Goal: Task Accomplishment & Management: Manage account settings

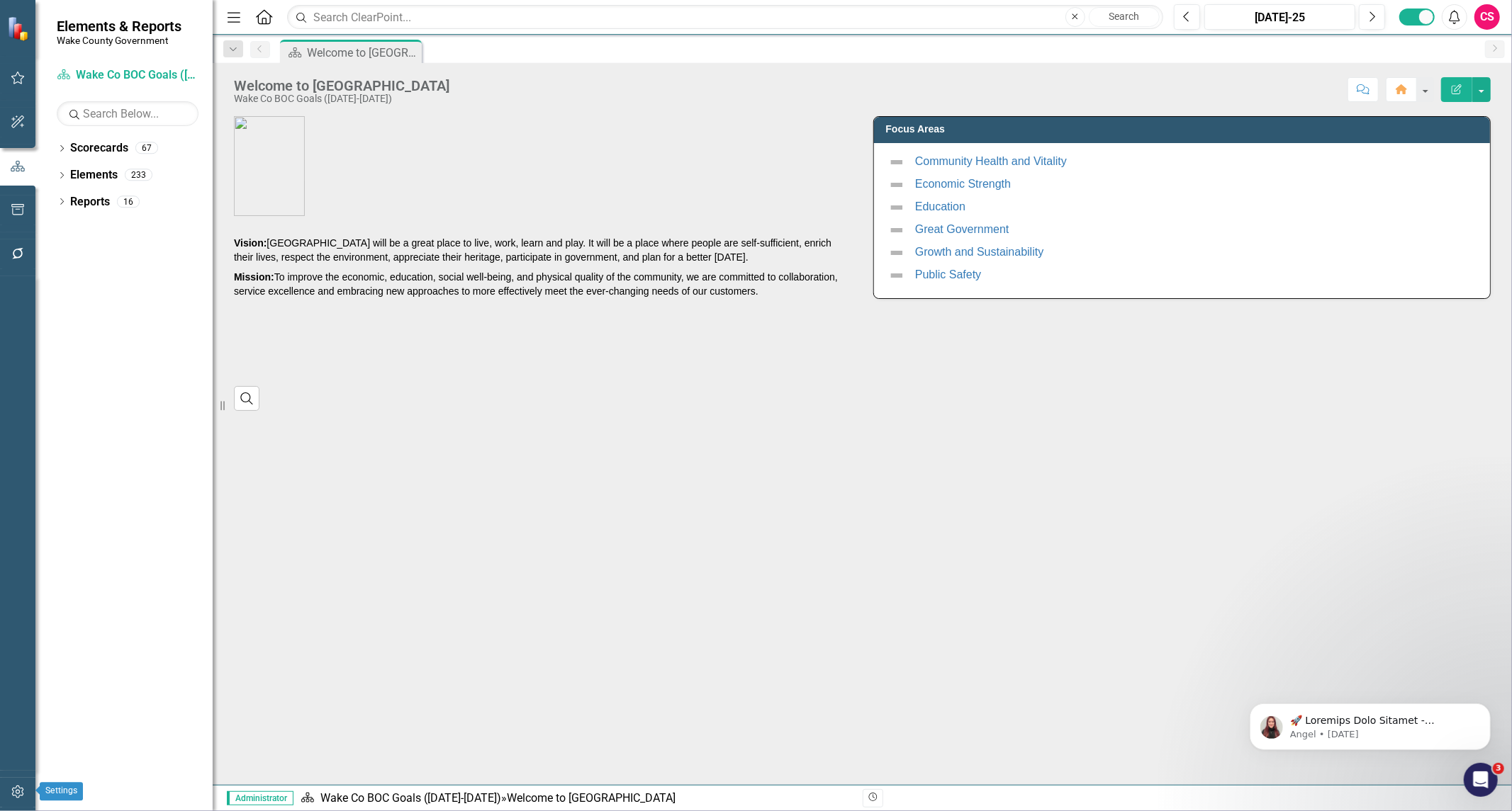
click at [15, 789] on icon "button" at bounding box center [17, 792] width 15 height 11
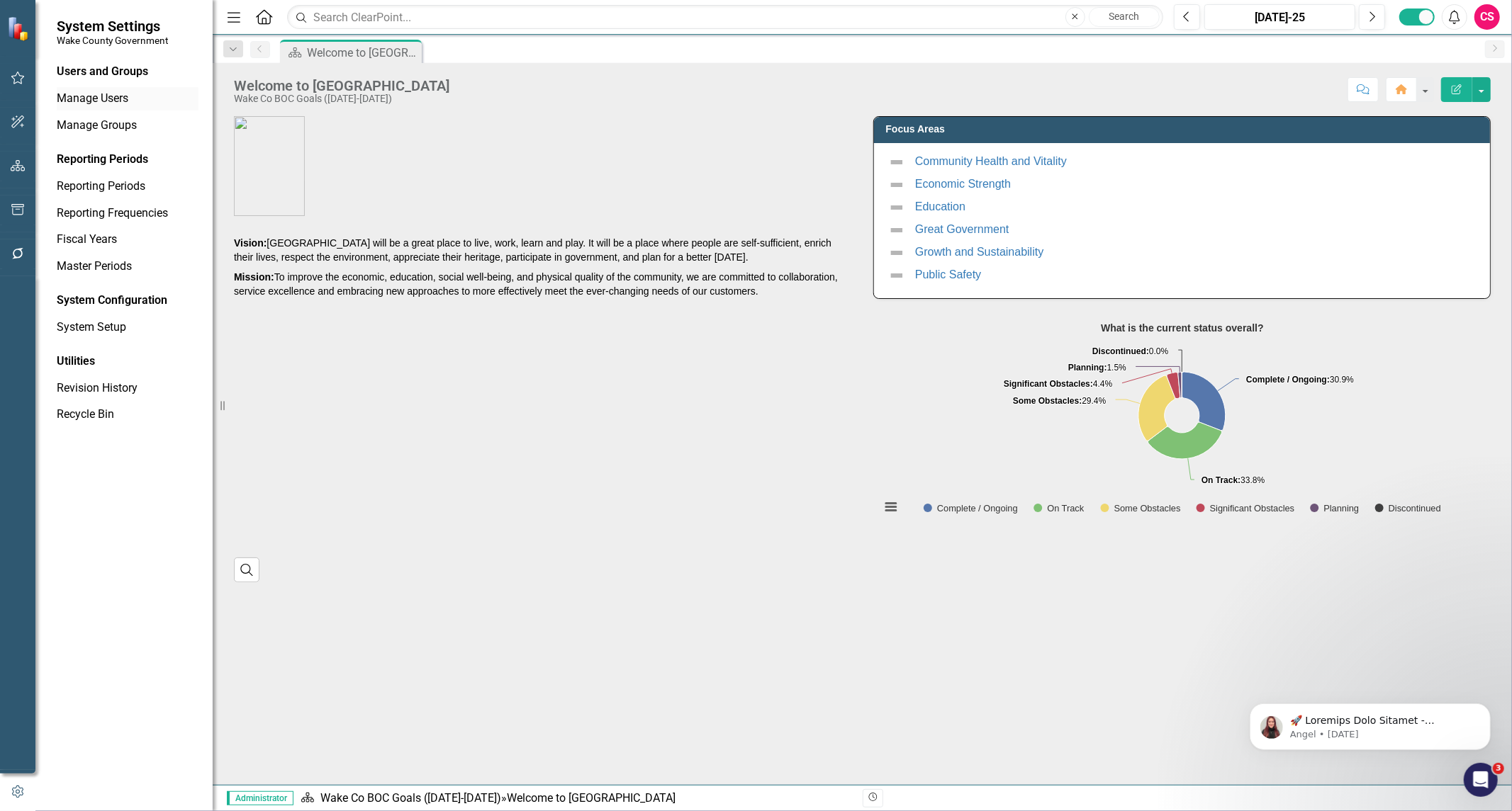
click at [116, 99] on link "Manage Users" at bounding box center [127, 99] width 142 height 16
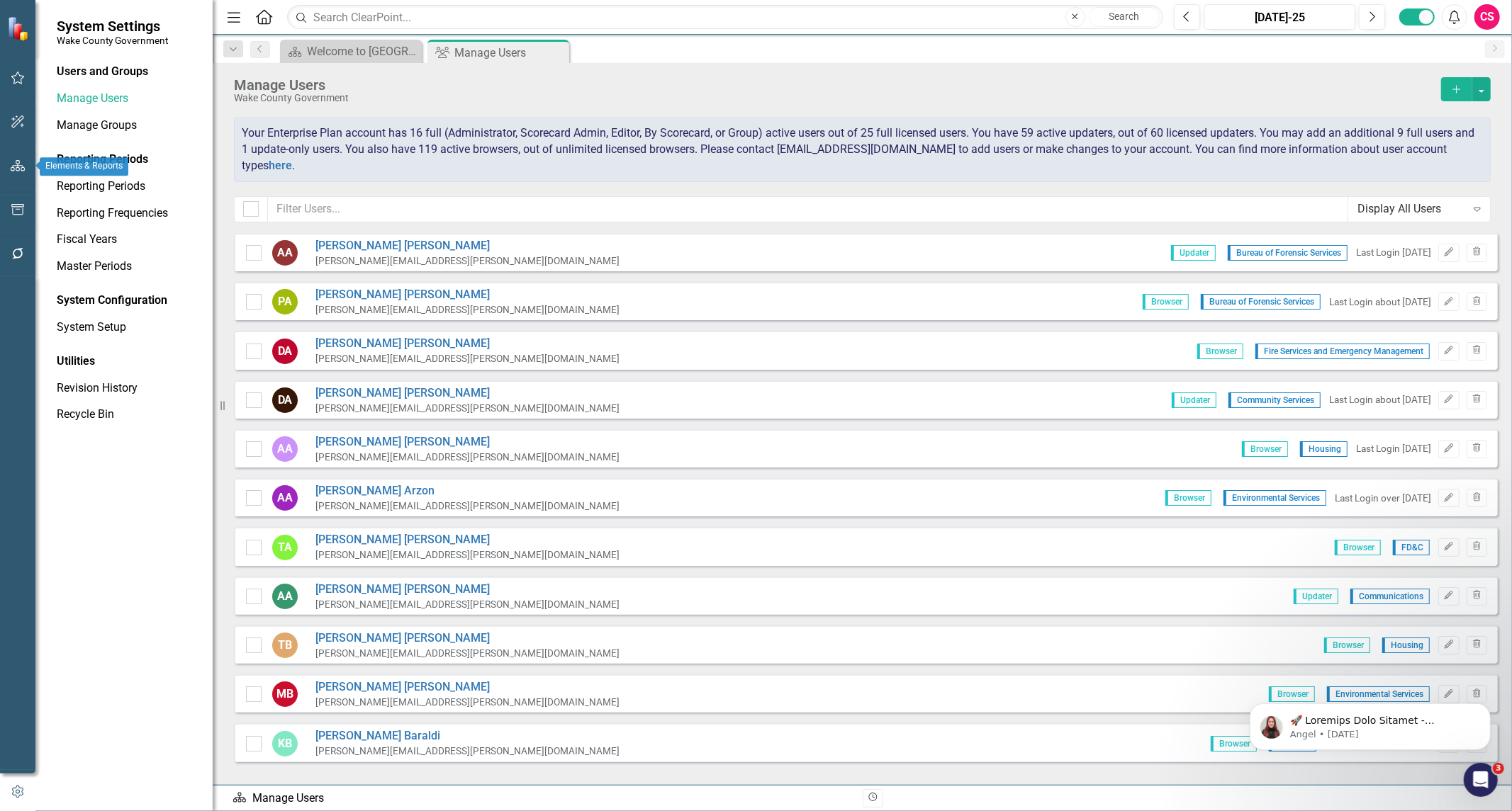
click at [20, 168] on icon "button" at bounding box center [17, 165] width 15 height 11
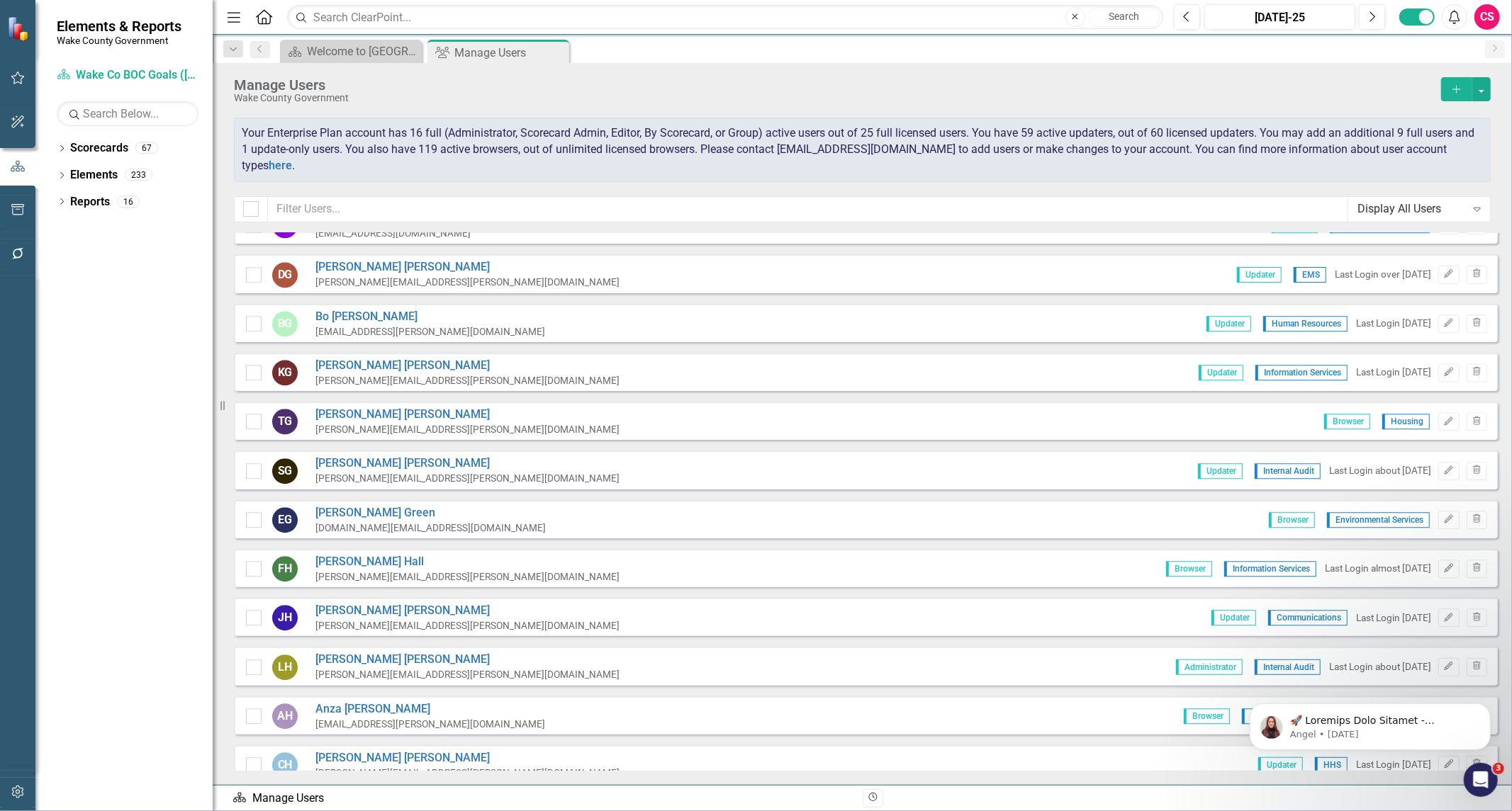
scroll to position [2988, 0]
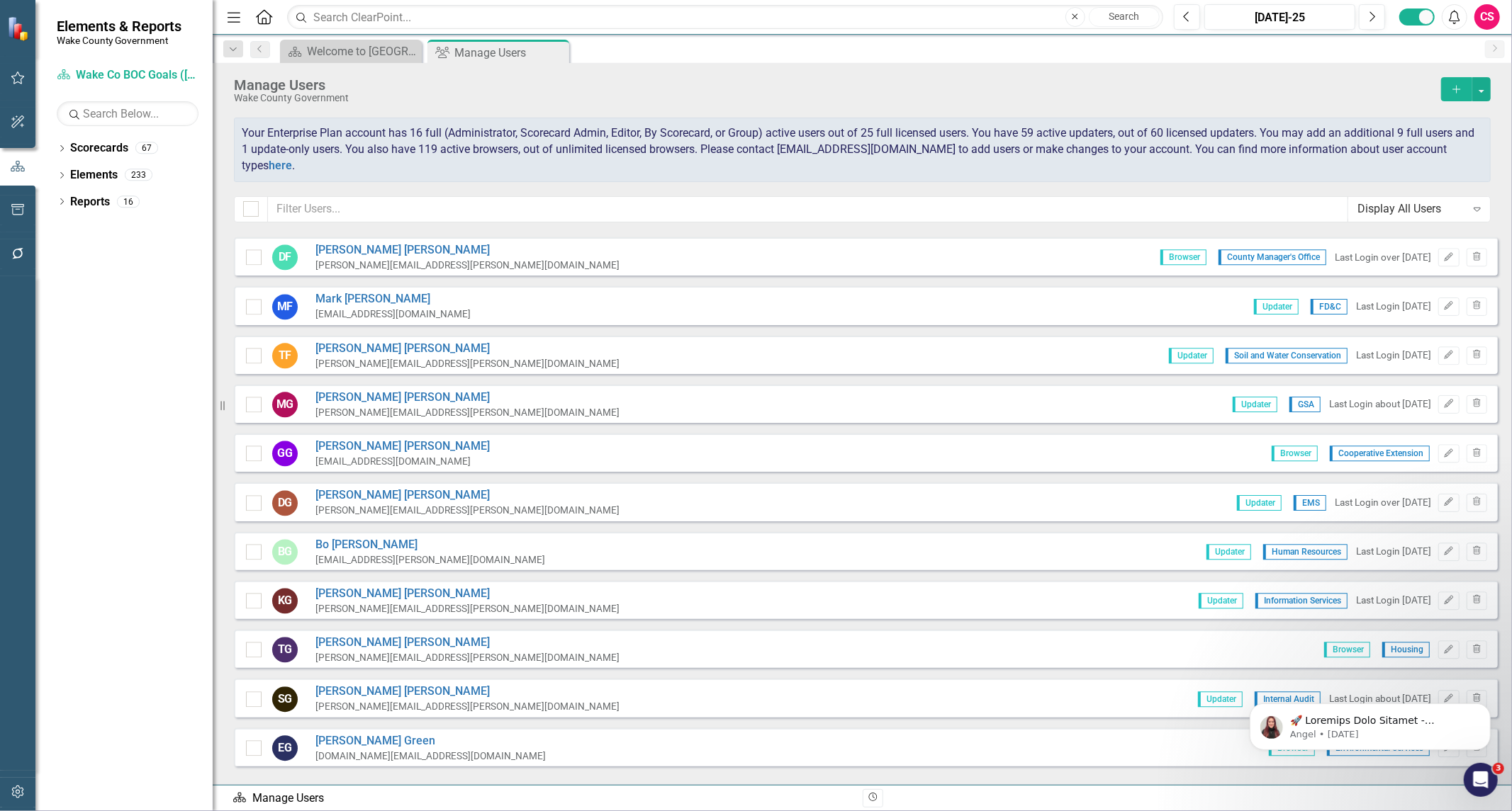
click at [1407, 208] on div "Display All Users" at bounding box center [1411, 209] width 108 height 16
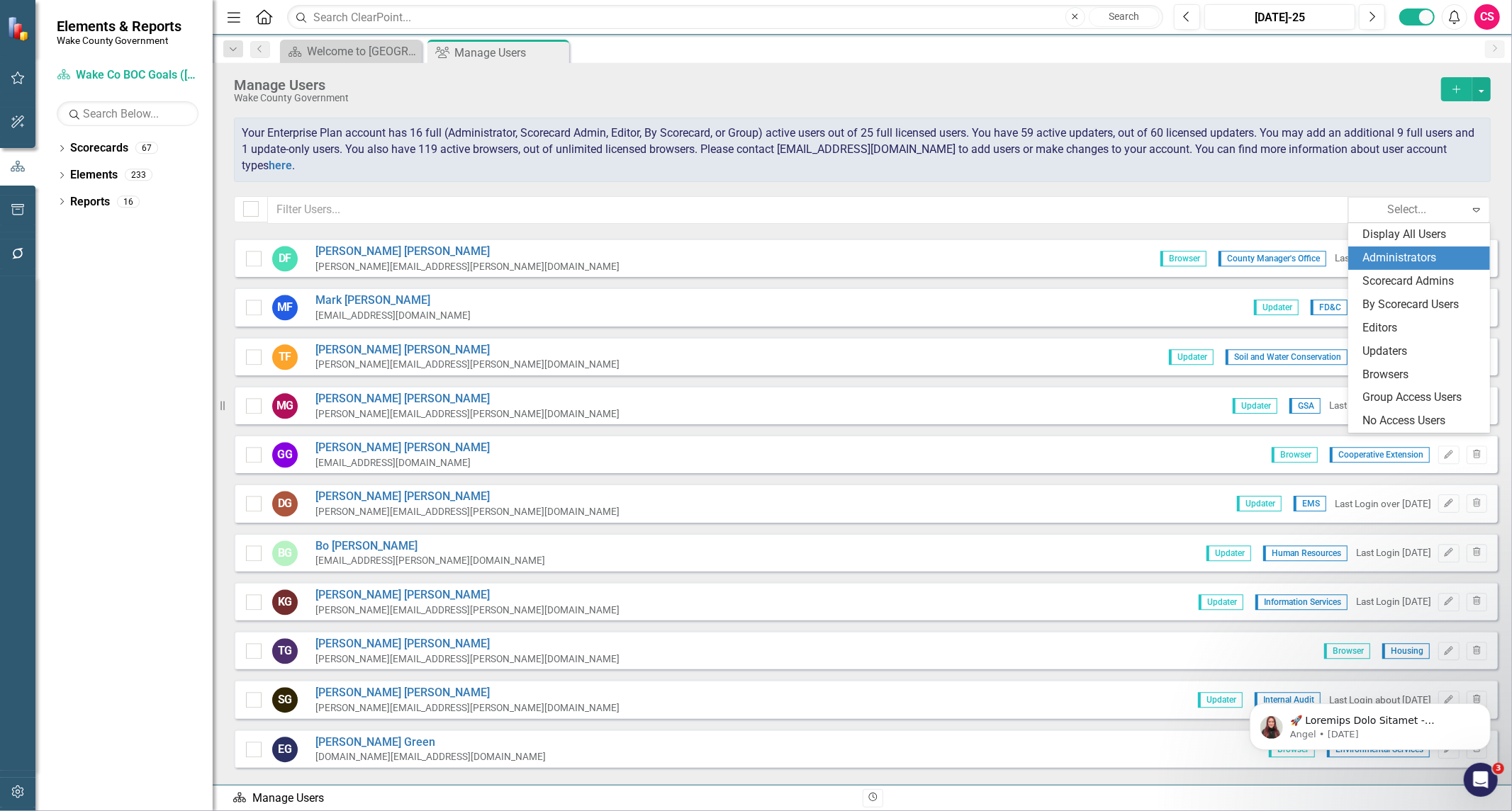
click at [1390, 255] on div "Administrators" at bounding box center [1422, 258] width 119 height 16
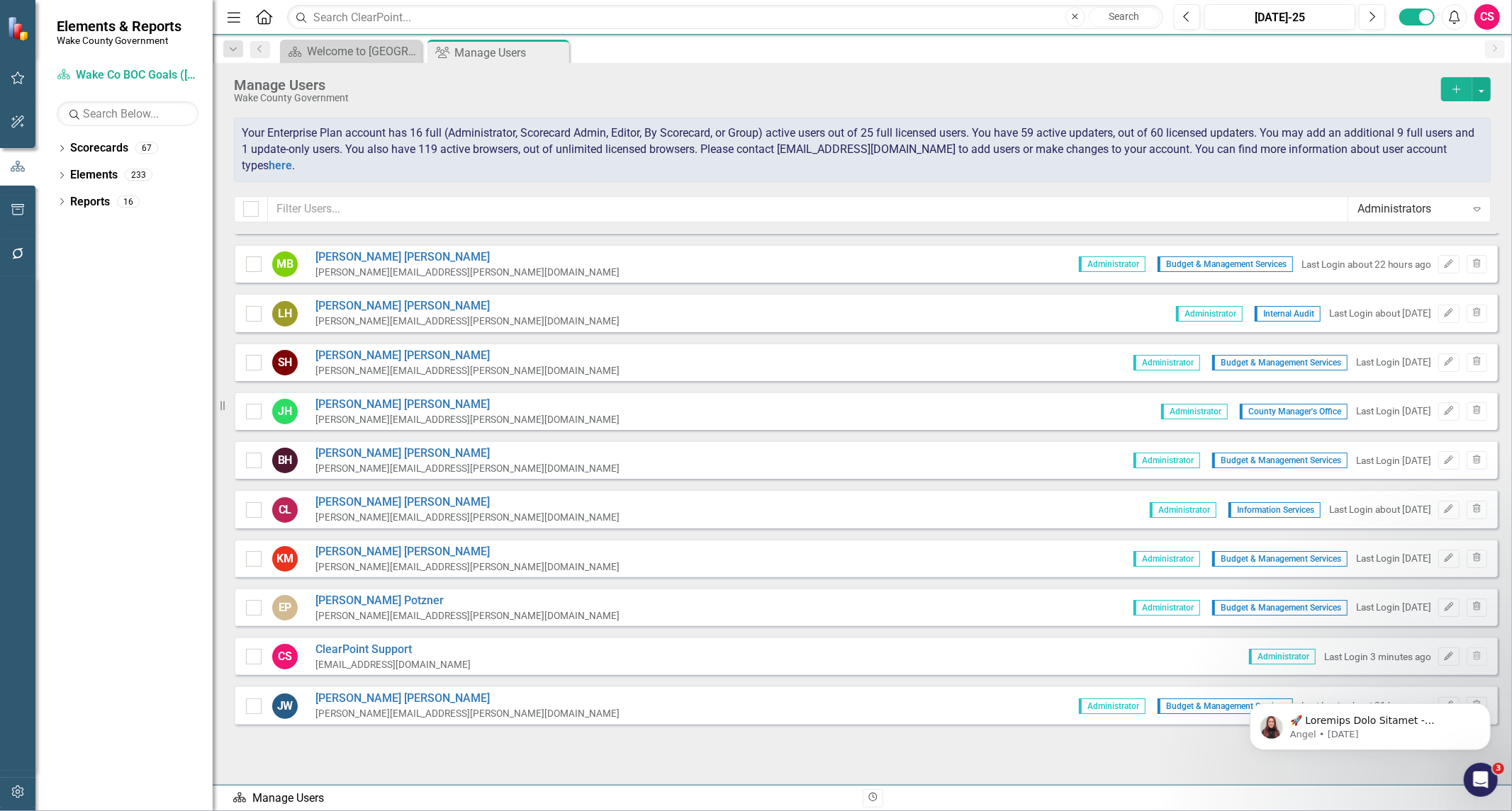
scroll to position [30, 0]
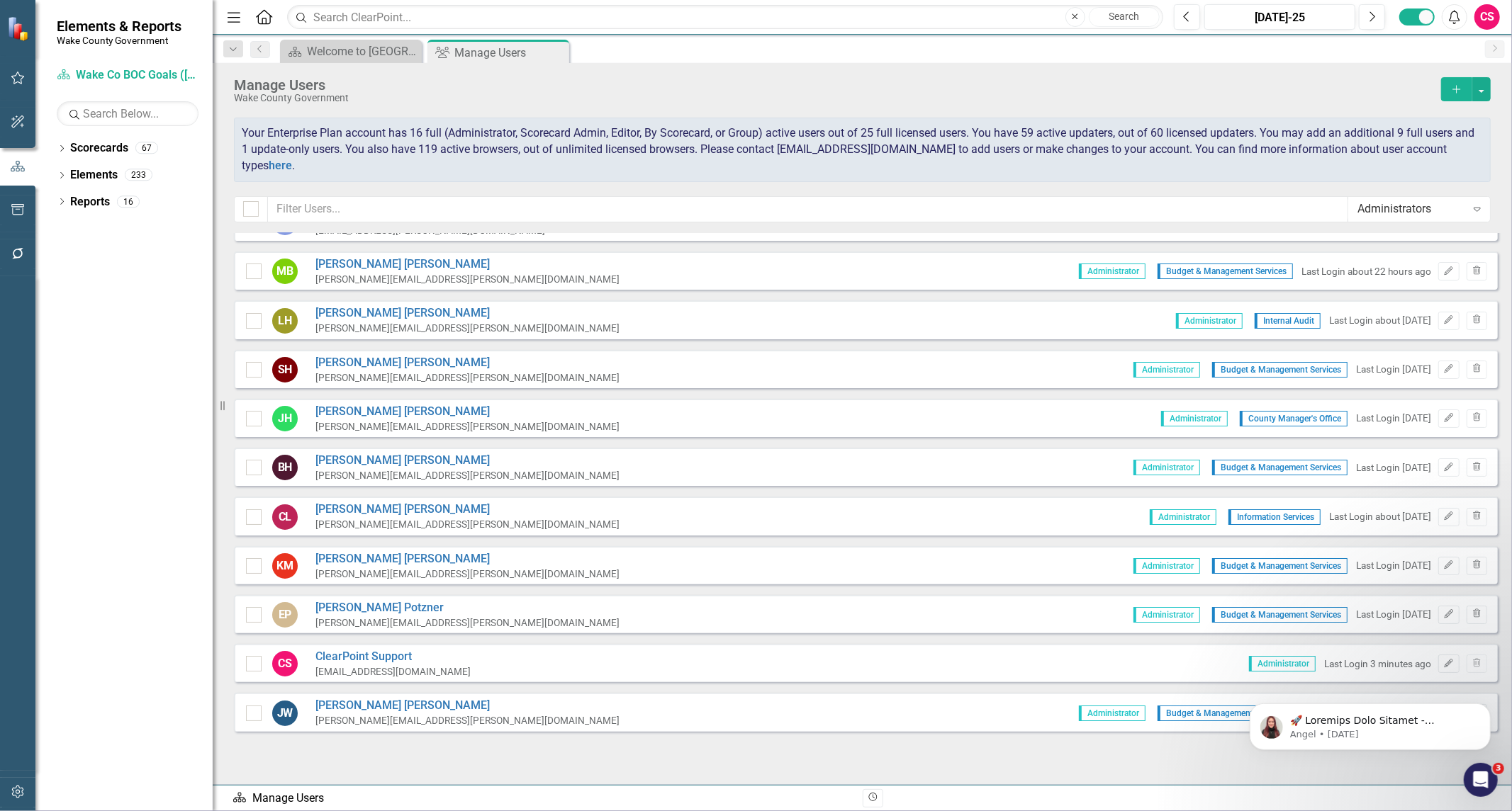
click at [1376, 209] on div "Administrators" at bounding box center [1411, 209] width 108 height 16
click at [1379, 279] on div "Scorecard Admins" at bounding box center [1422, 282] width 119 height 16
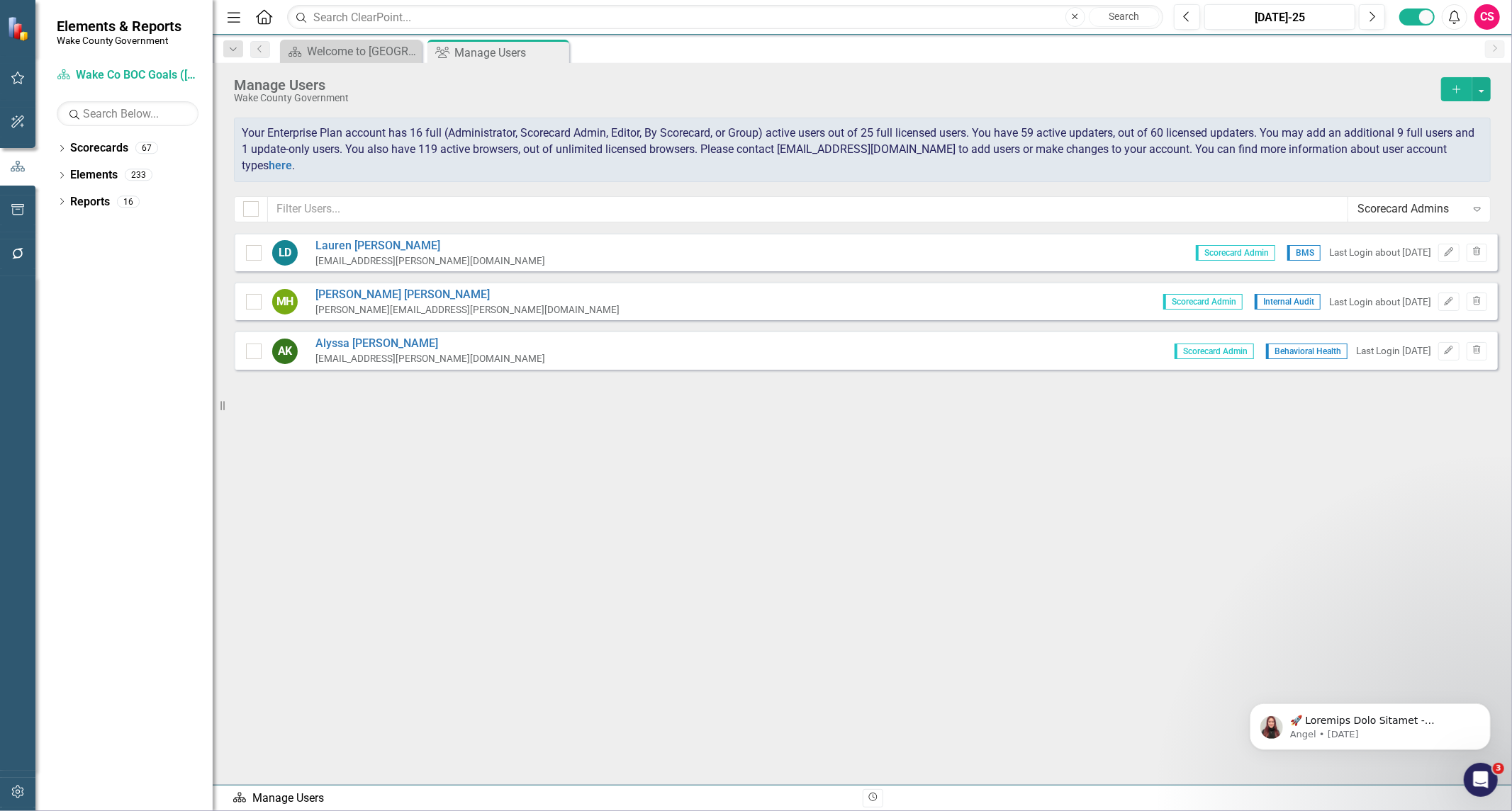
click at [1400, 210] on div "Scorecard Admins" at bounding box center [1411, 209] width 108 height 16
click at [1405, 317] on div "Editors" at bounding box center [1419, 328] width 142 height 23
click at [1372, 216] on div "Editors" at bounding box center [1411, 209] width 108 height 16
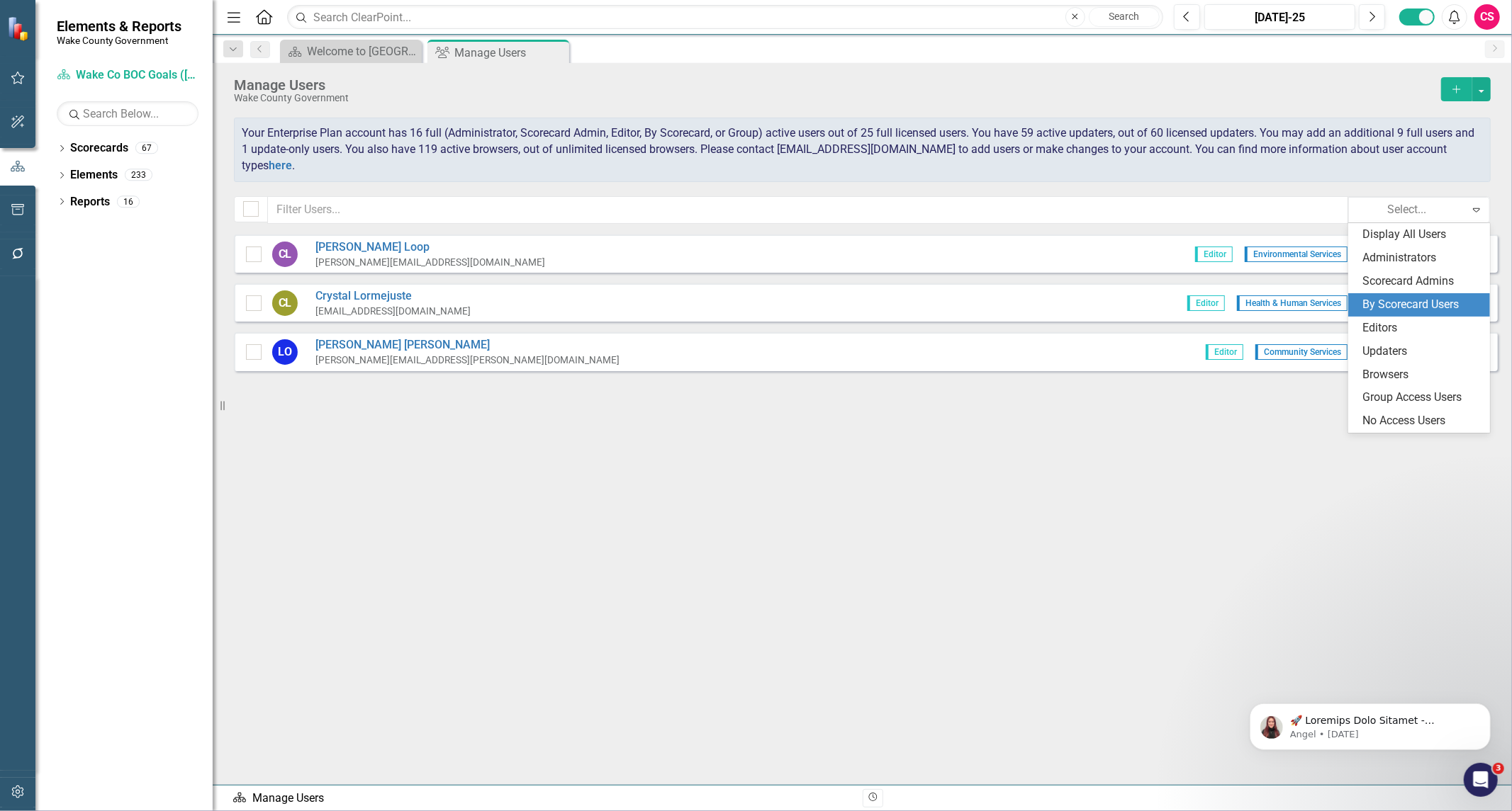
click at [1374, 307] on div "By Scorecard Users" at bounding box center [1422, 305] width 119 height 16
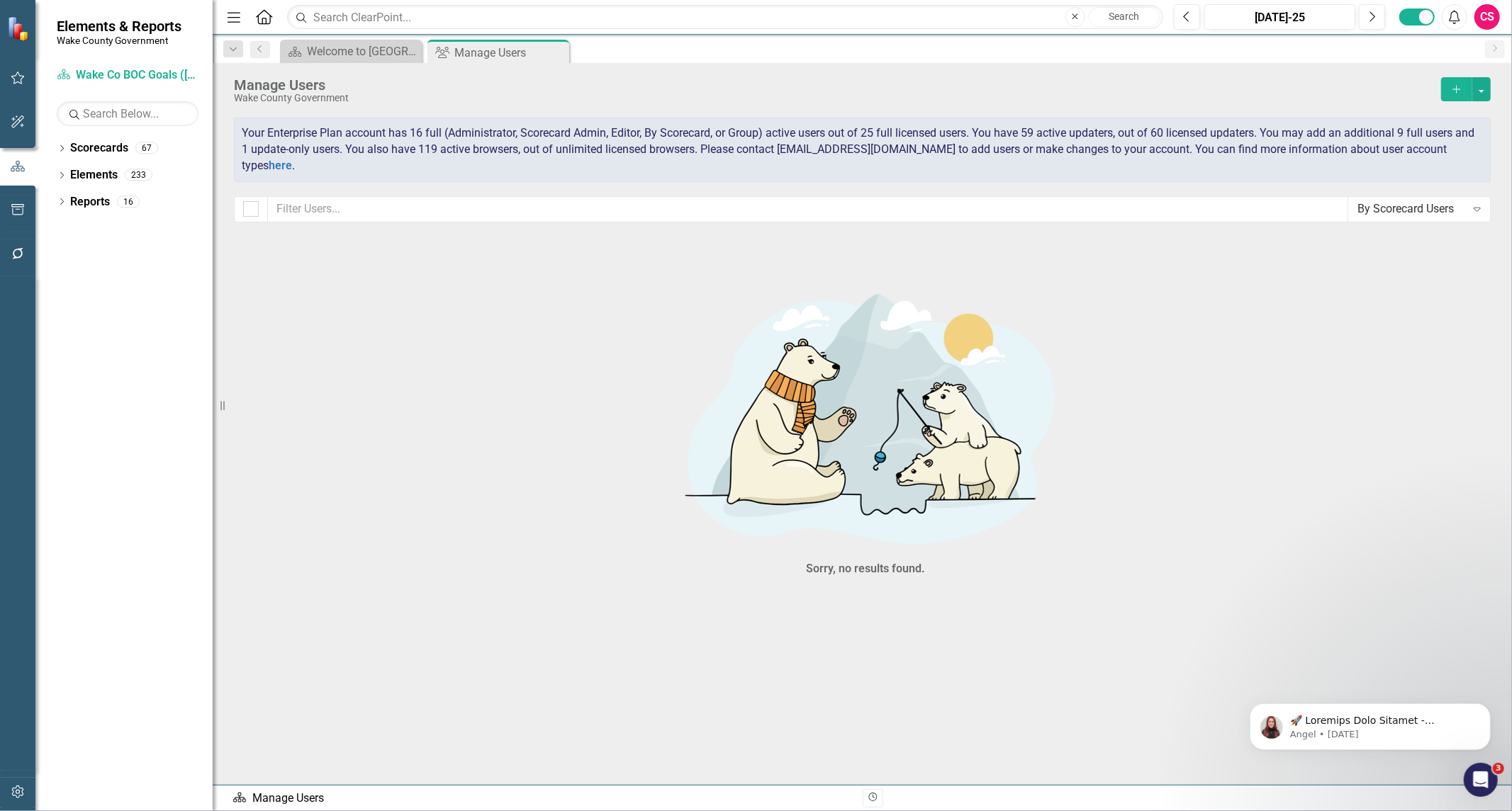
click at [1380, 214] on div "By Scorecard Users" at bounding box center [1411, 209] width 108 height 16
click at [1376, 361] on div "Updaters" at bounding box center [1419, 352] width 142 height 23
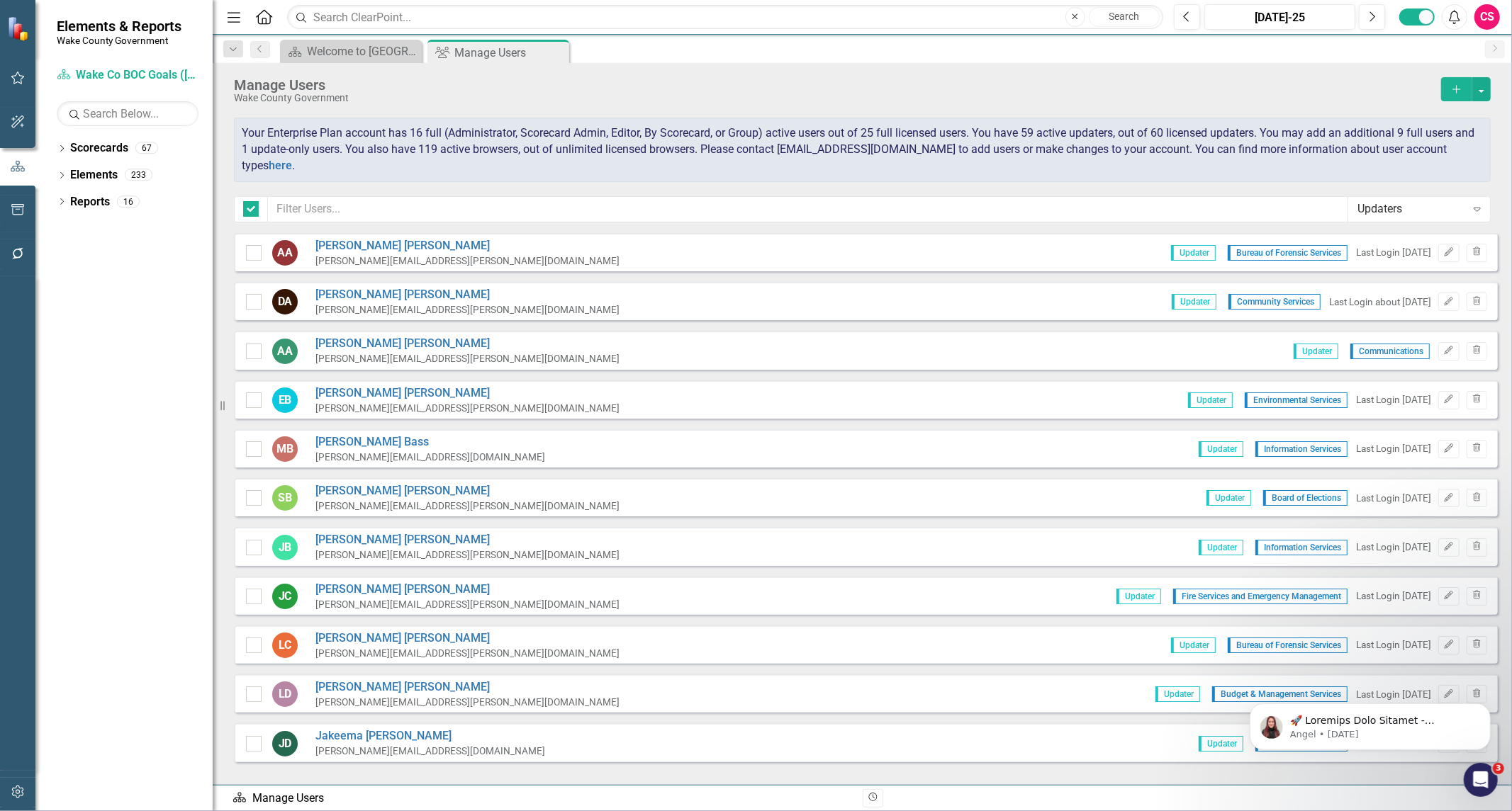
checkbox input "false"
click at [1385, 215] on div "Updaters" at bounding box center [1411, 209] width 108 height 16
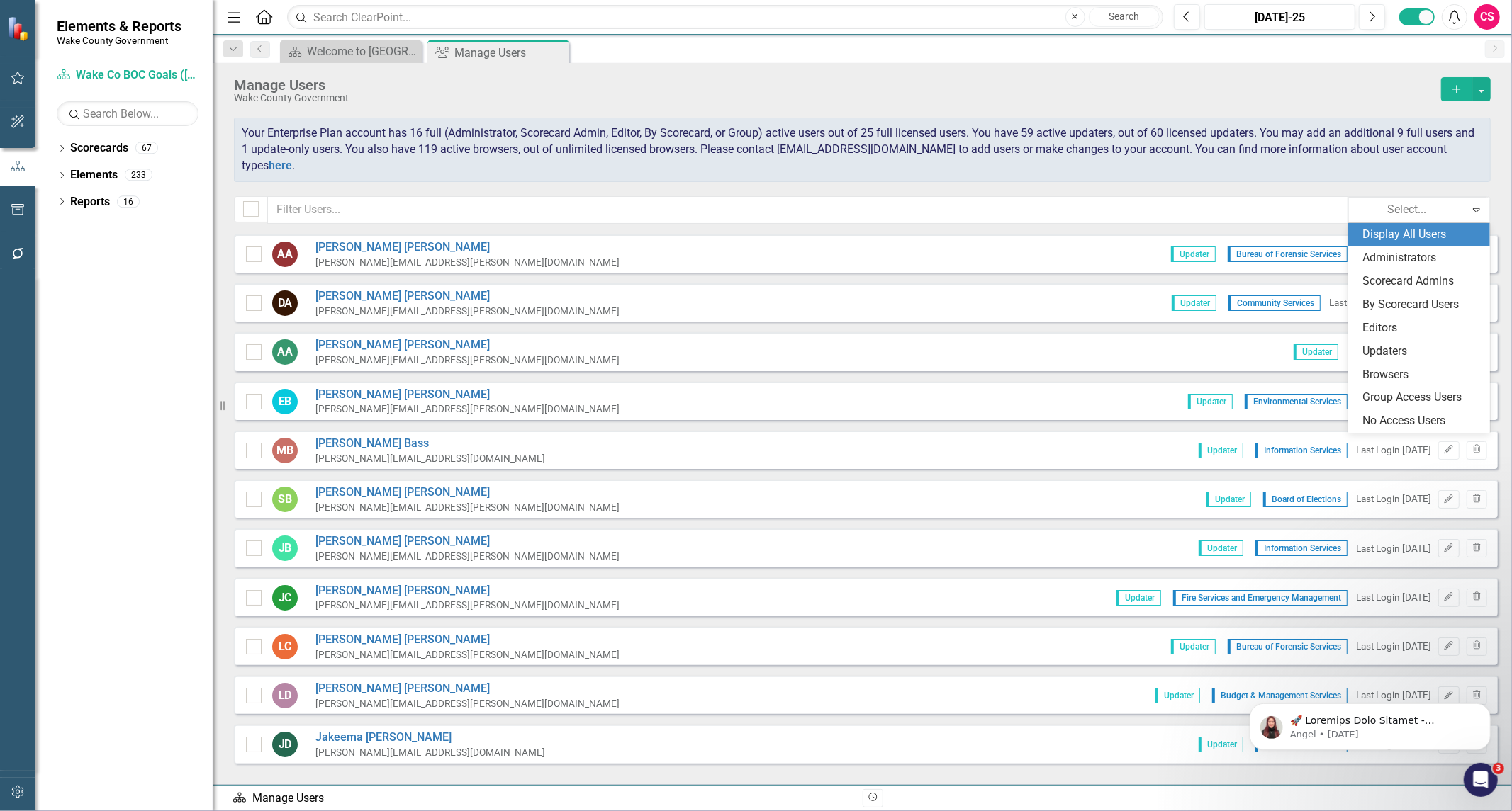
click at [1370, 237] on div "Display All Users" at bounding box center [1422, 235] width 119 height 16
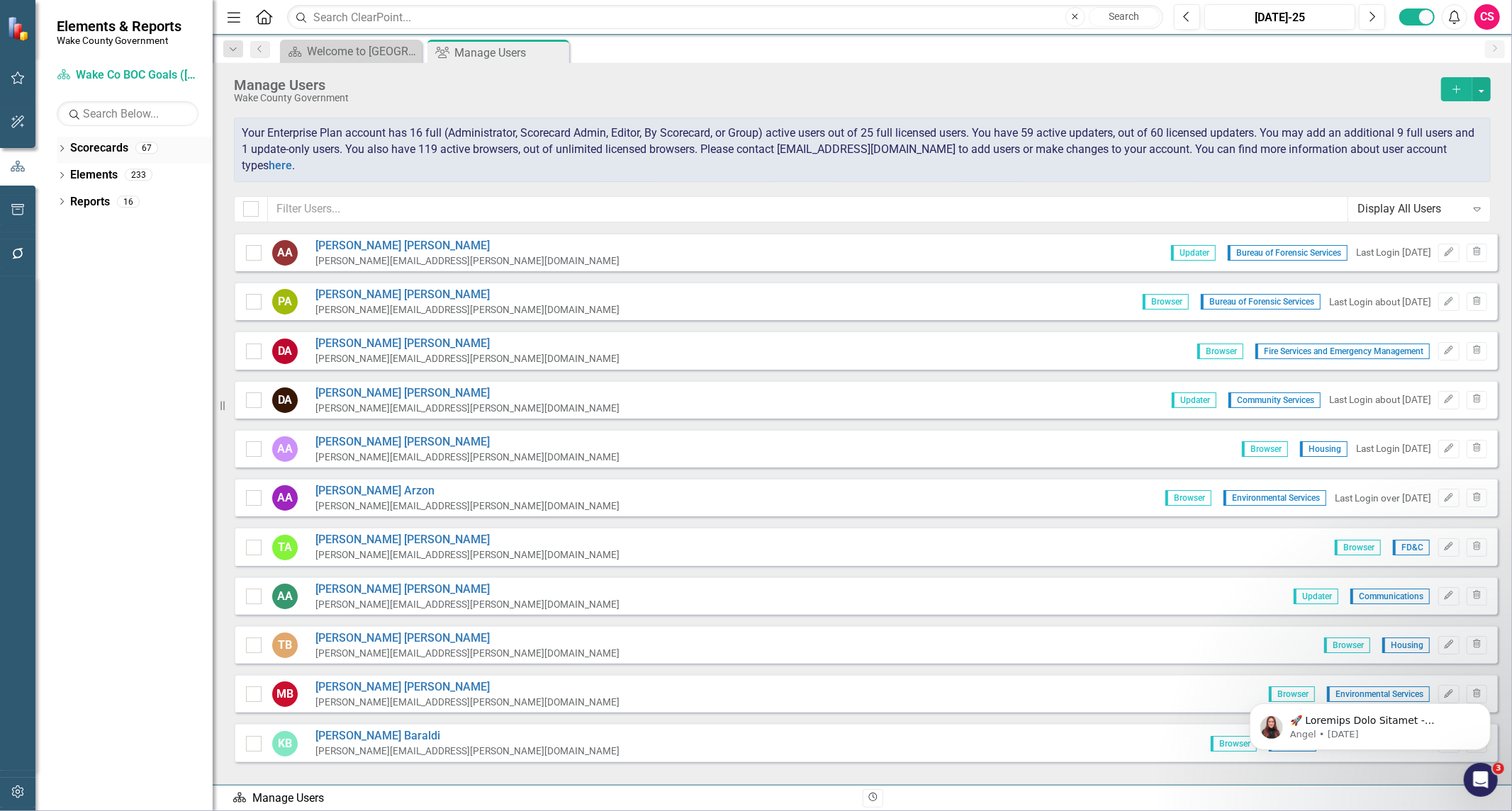
click at [101, 150] on link "Scorecards" at bounding box center [99, 148] width 58 height 16
